Goal: Complete application form: Complete application form

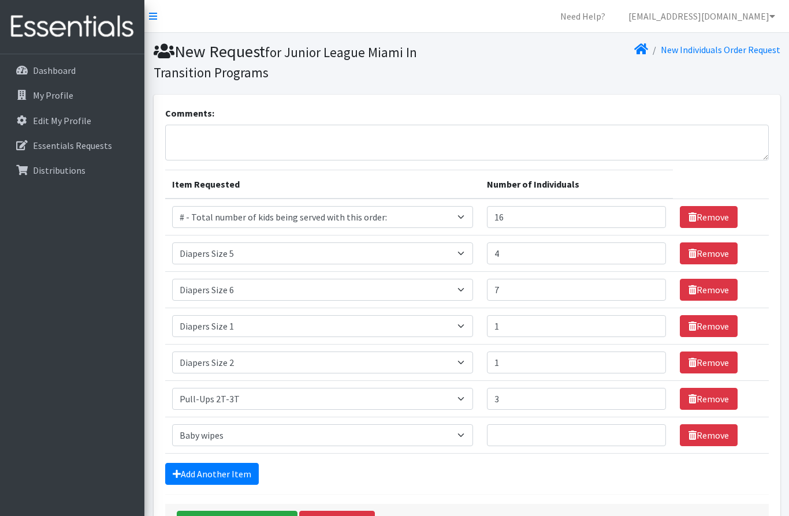
select select "10203"
select select "2652"
select select "2674"
select select "2665"
select select "2668"
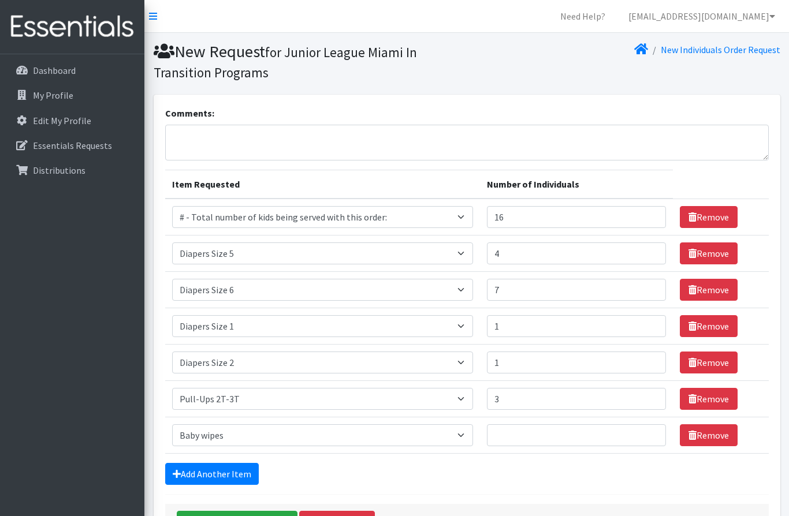
select select "2644"
select select "2649"
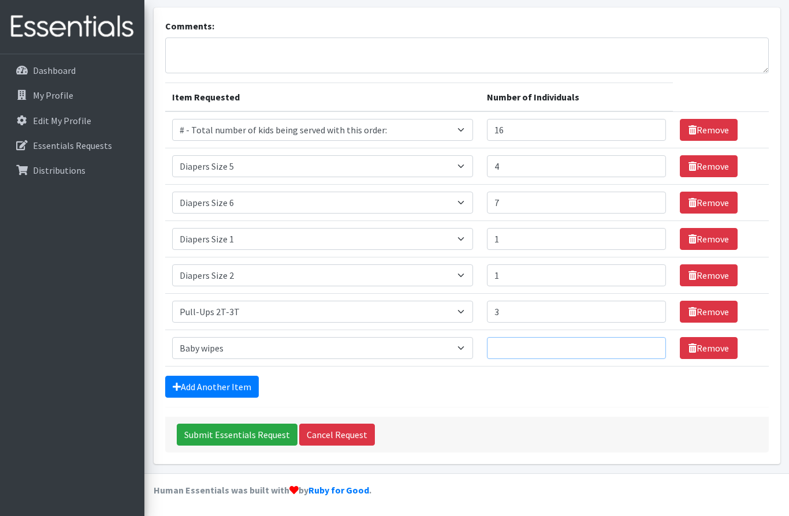
click at [556, 340] on input "Number of Individuals" at bounding box center [577, 348] width 180 height 22
type input "13"
click at [259, 426] on input "Submit Essentials Request" at bounding box center [237, 435] width 121 height 22
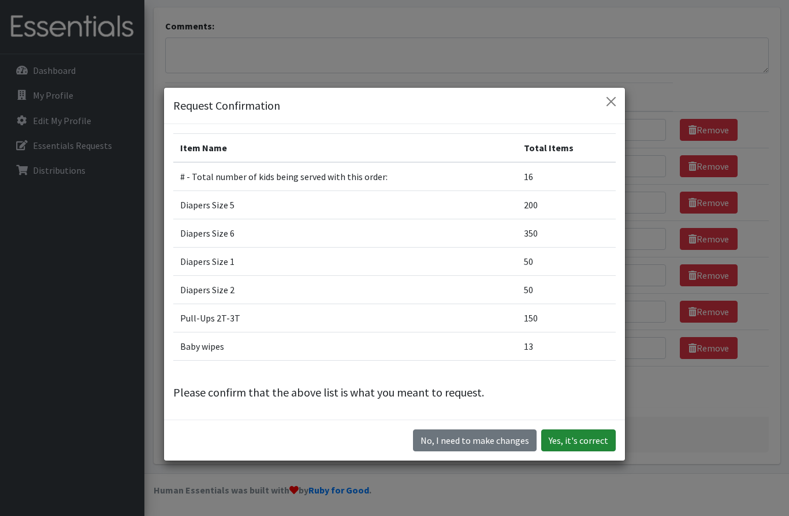
click at [593, 446] on button "Yes, it's correct" at bounding box center [578, 441] width 74 height 22
